Goal: Obtain resource: Obtain resource

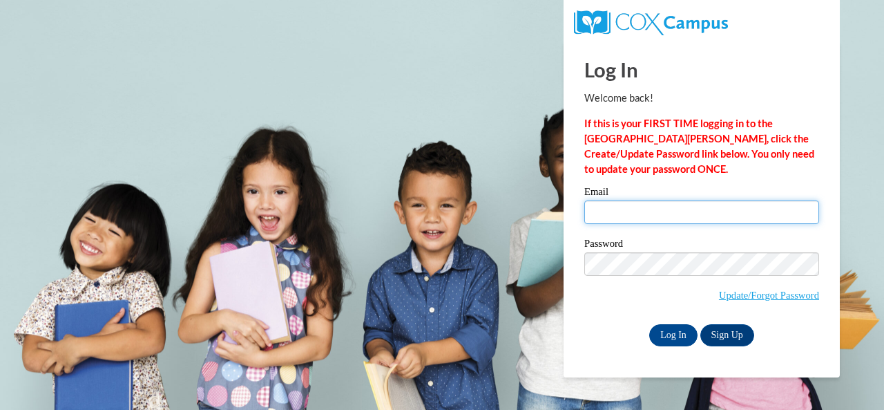
click at [632, 212] on input "Email" at bounding box center [701, 211] width 235 height 23
type input "abercrombie.carrie.s@muscogee.k12.ga.us"
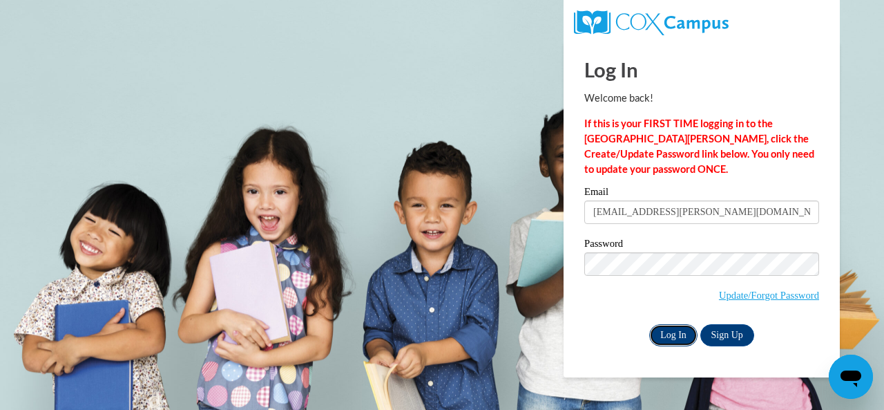
click at [678, 331] on input "Log In" at bounding box center [673, 335] width 48 height 22
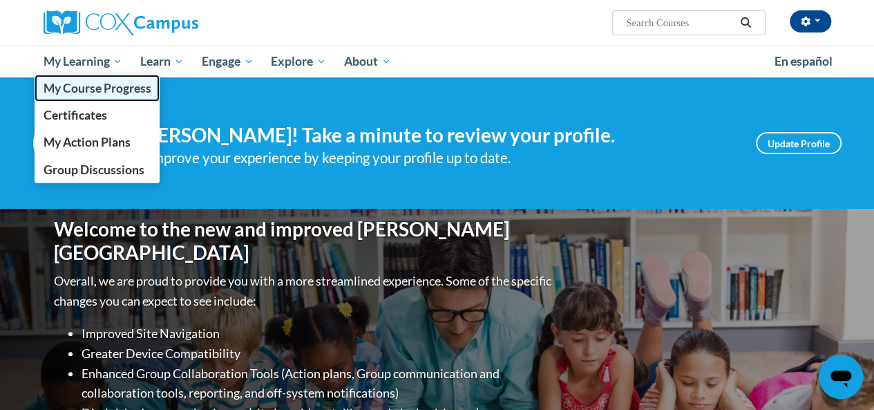
click at [75, 78] on link "My Course Progress" at bounding box center [98, 88] width 126 height 27
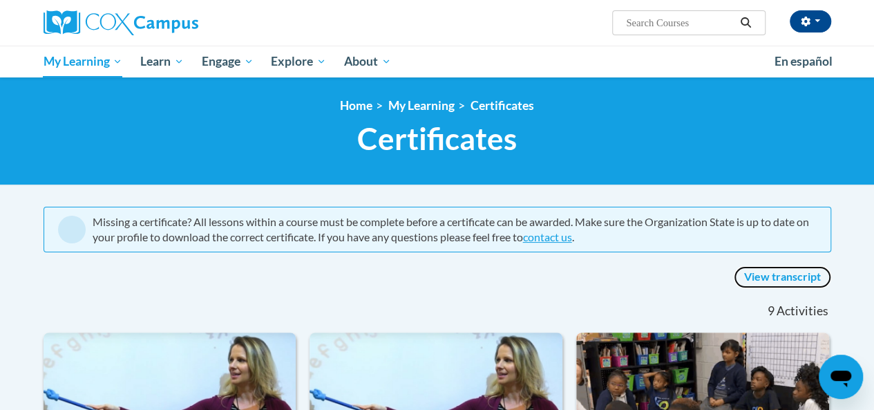
click at [772, 276] on link "View transcript" at bounding box center [782, 277] width 97 height 22
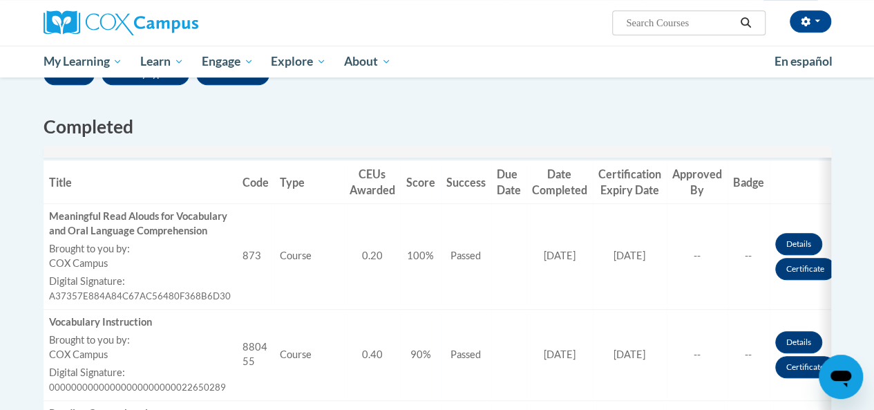
scroll to position [414, 0]
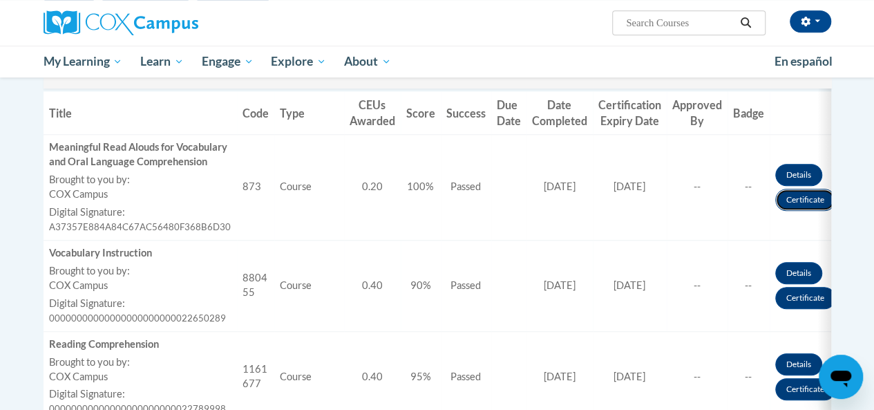
click at [792, 207] on link "Certificate" at bounding box center [805, 200] width 60 height 22
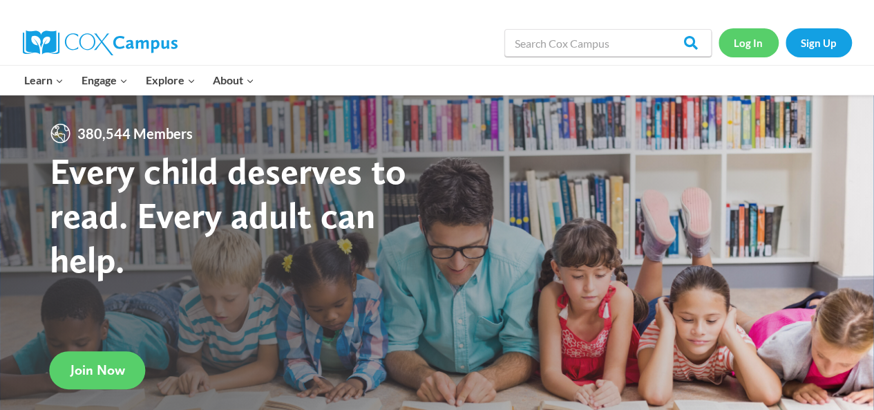
click at [749, 42] on link "Log In" at bounding box center [748, 42] width 60 height 28
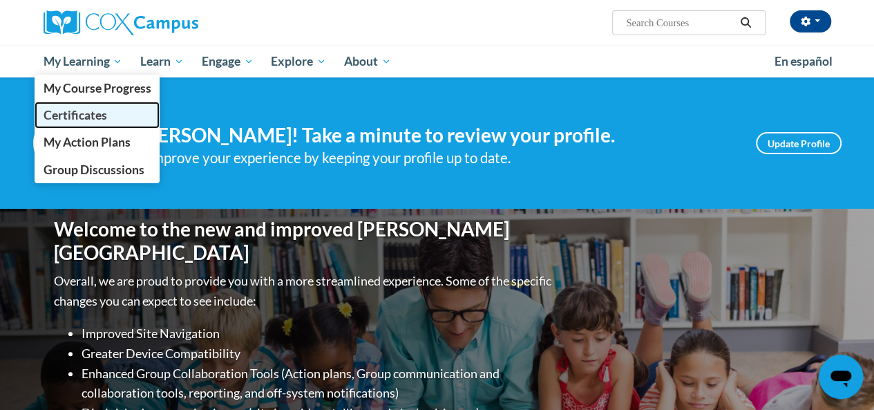
click at [75, 114] on span "Certificates" at bounding box center [75, 115] width 64 height 15
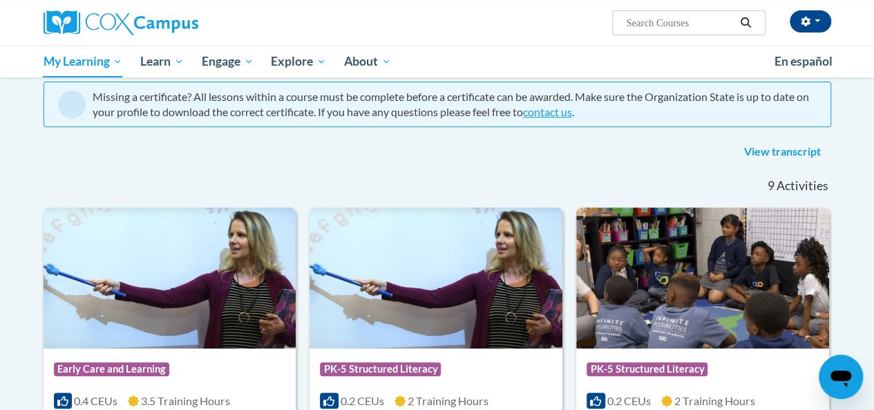
scroll to position [69, 0]
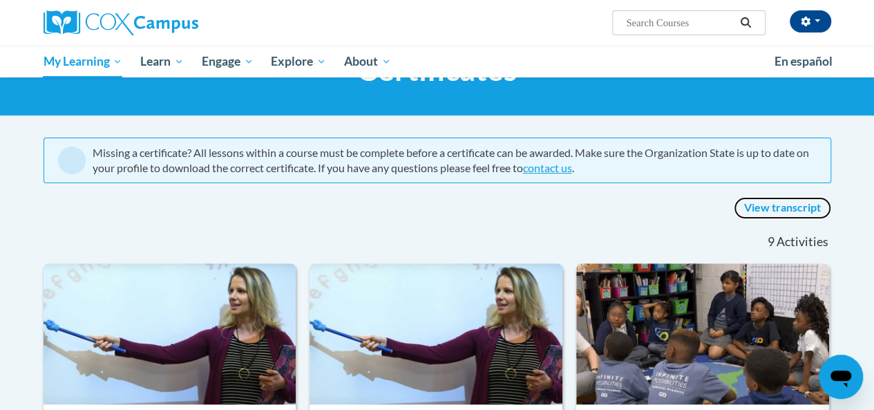
click at [774, 207] on link "View transcript" at bounding box center [782, 208] width 97 height 22
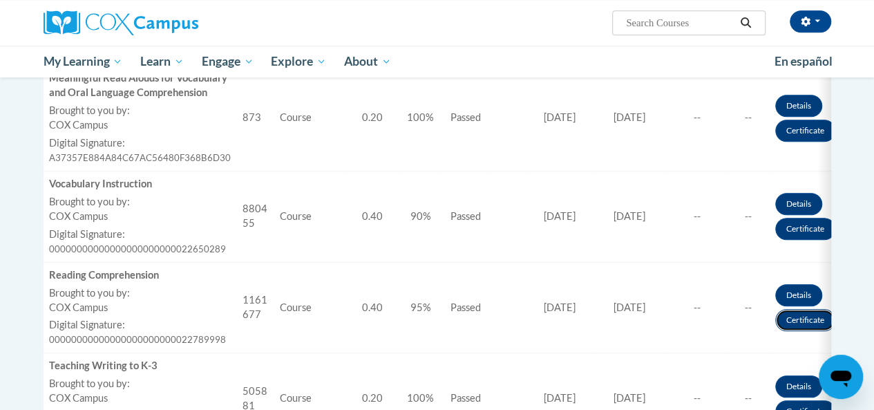
click at [786, 331] on link "Certificate" at bounding box center [805, 320] width 60 height 22
click at [798, 240] on link "Certificate" at bounding box center [805, 229] width 60 height 22
